Goal: Task Accomplishment & Management: Manage account settings

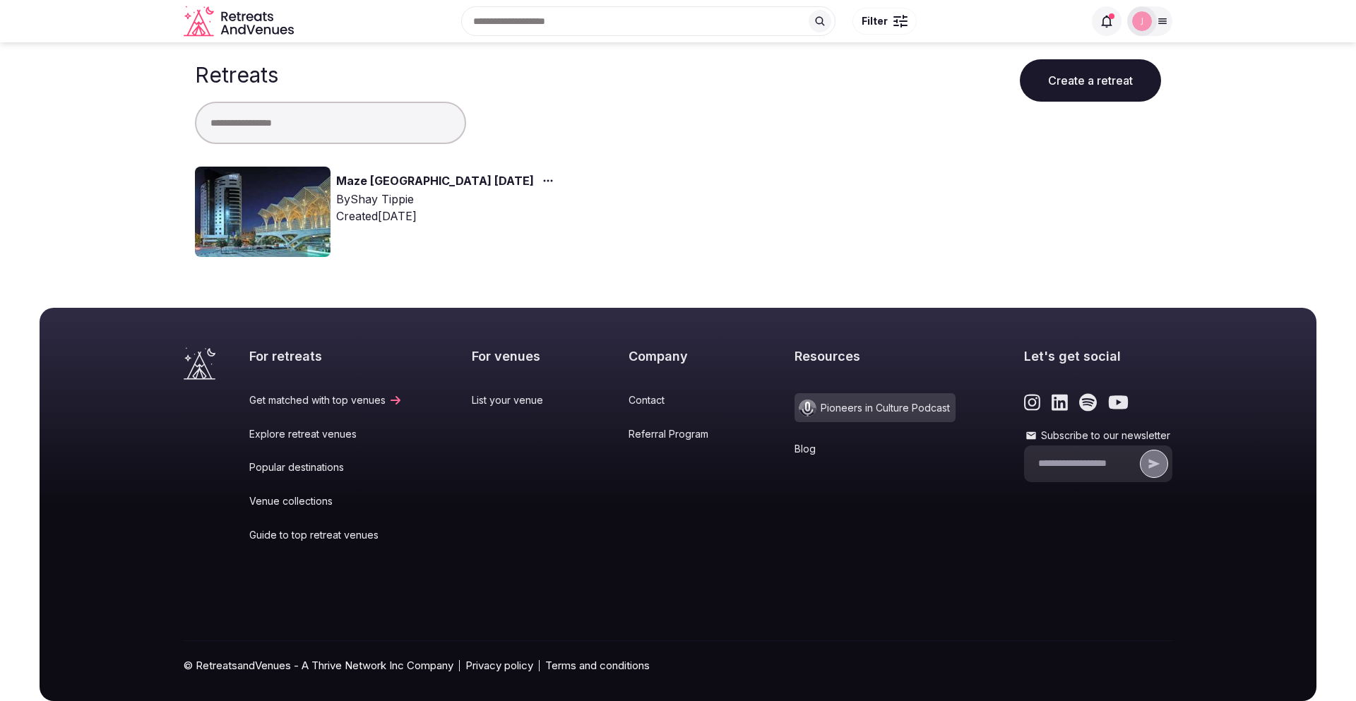
click at [397, 182] on link "Maze [GEOGRAPHIC_DATA] [DATE]" at bounding box center [435, 181] width 198 height 18
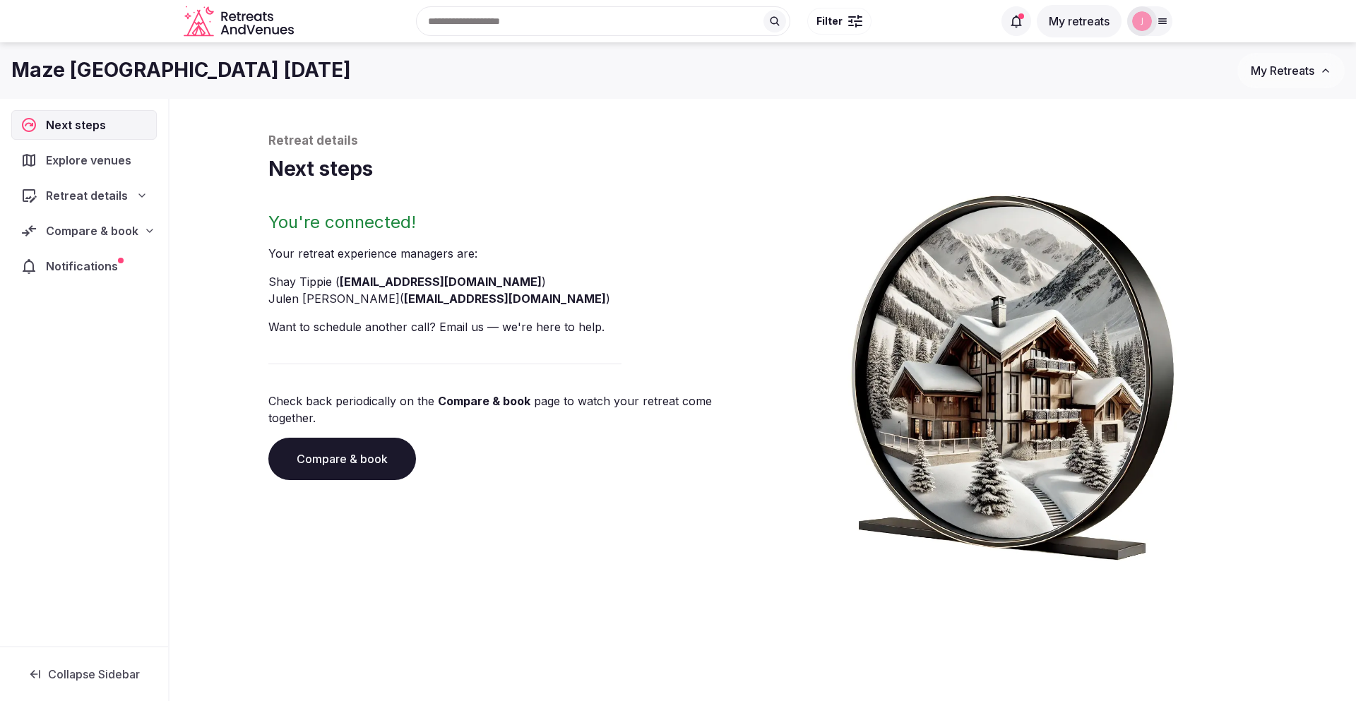
click at [78, 232] on span "Compare & book" at bounding box center [92, 230] width 93 height 17
click at [90, 374] on span "Notifications" at bounding box center [84, 382] width 77 height 17
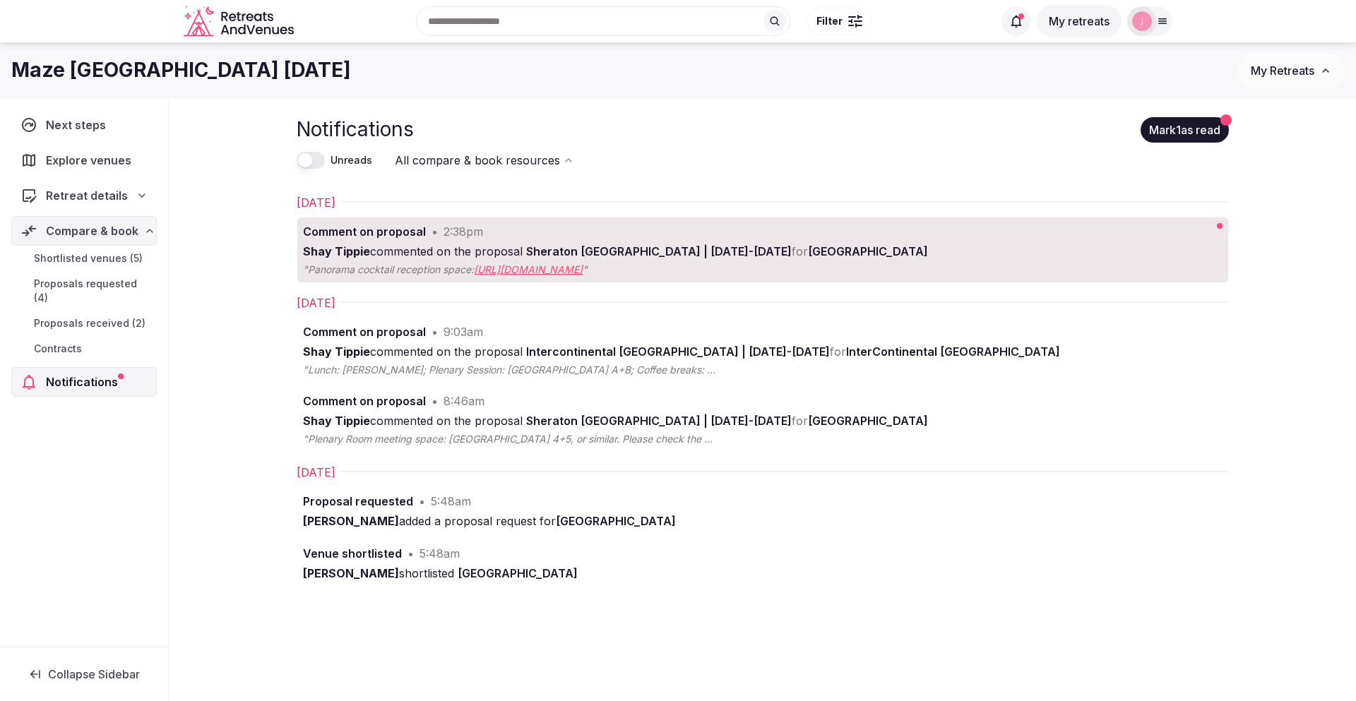
click at [88, 316] on span "Proposals received (2)" at bounding box center [90, 323] width 112 height 14
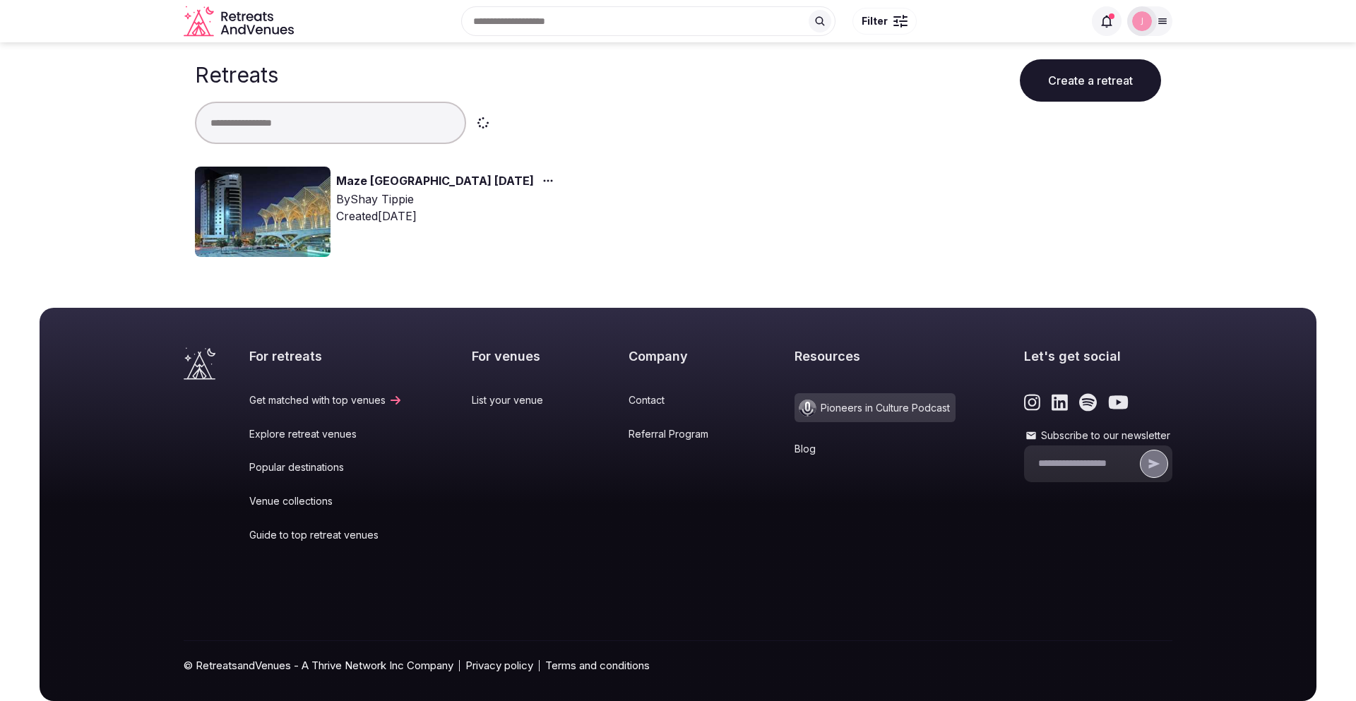
click at [387, 168] on div "Maze [GEOGRAPHIC_DATA] [DATE] By [PERSON_NAME] Created [DATE]" at bounding box center [431, 212] width 472 height 90
click at [386, 182] on link "Maze [GEOGRAPHIC_DATA] [DATE]" at bounding box center [435, 181] width 198 height 18
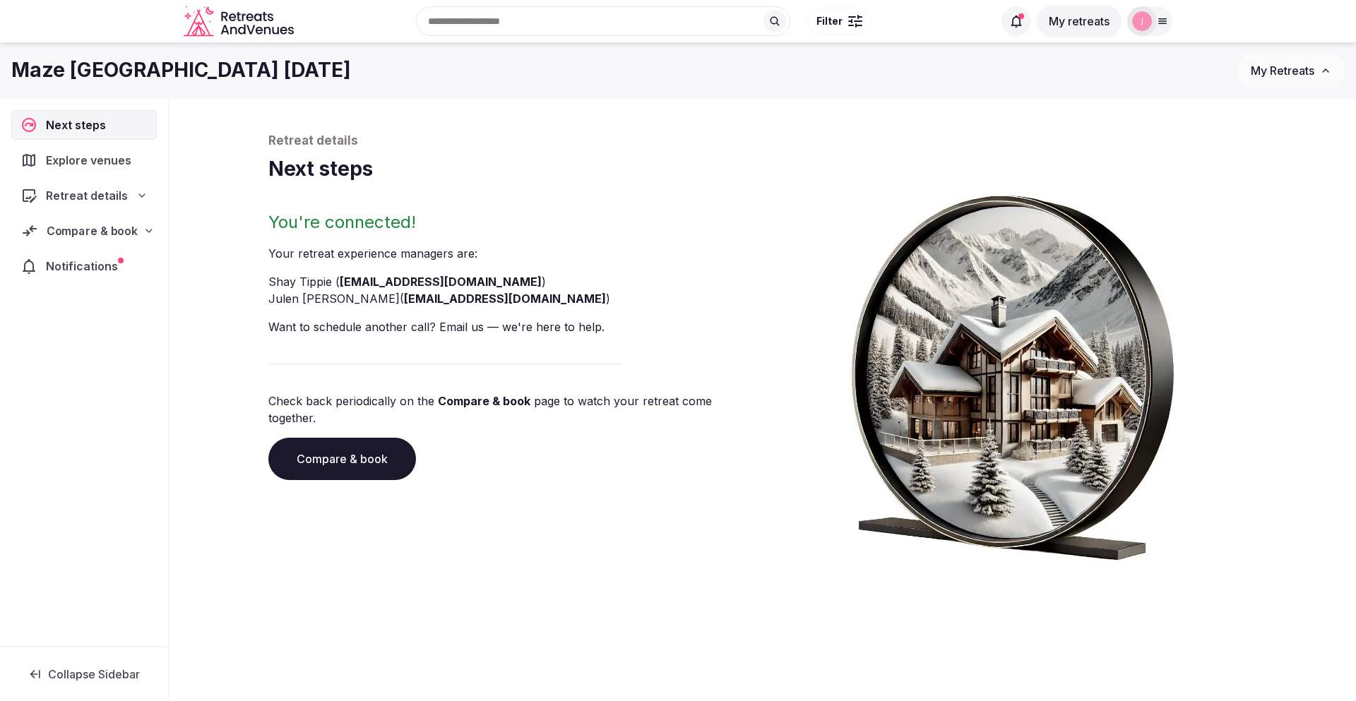
click at [102, 235] on span "Compare & book" at bounding box center [92, 230] width 91 height 17
click at [97, 316] on span "Proposals received (2)" at bounding box center [90, 323] width 112 height 14
